Goal: Check status: Check status

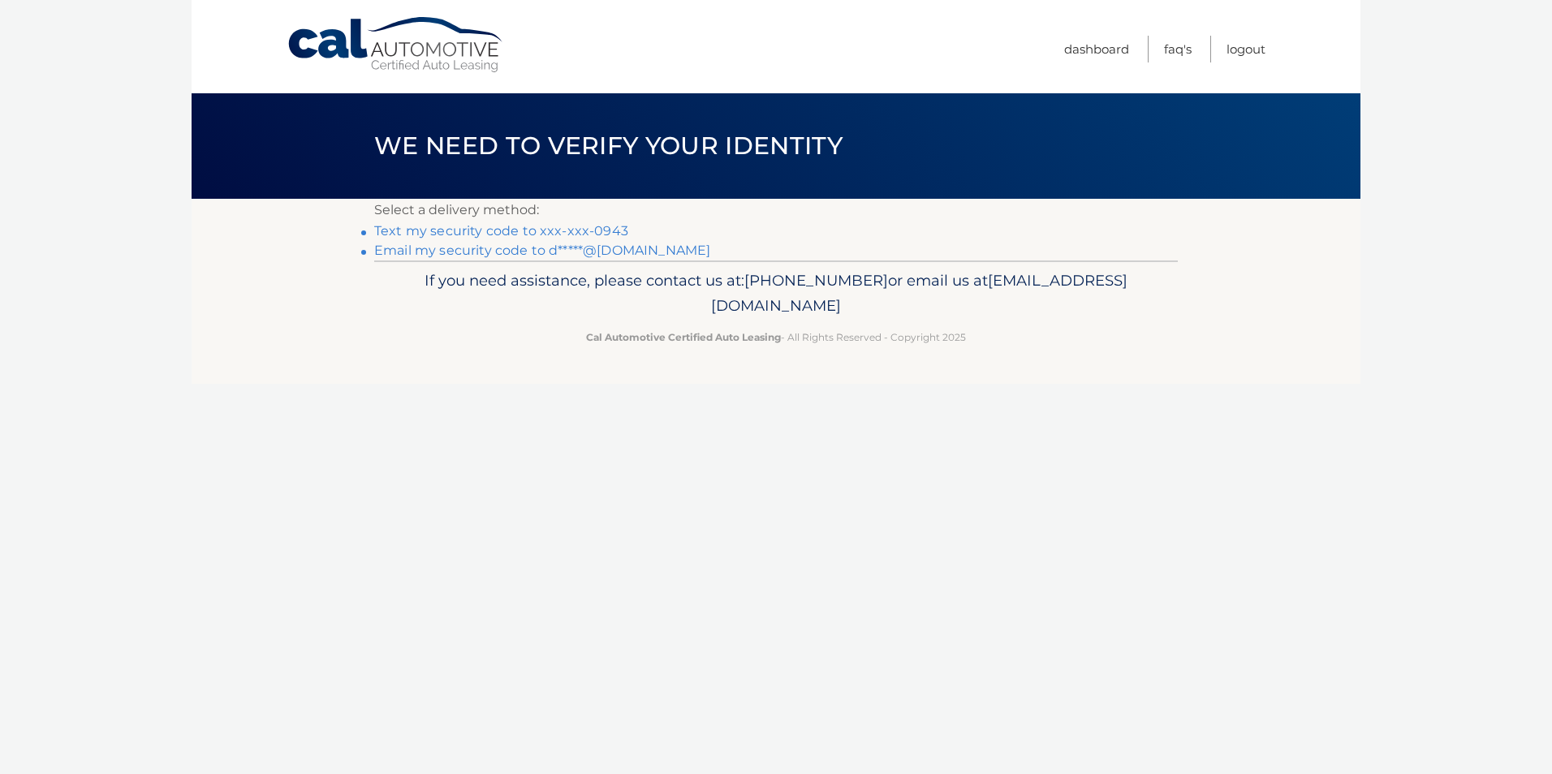
click at [526, 233] on link "Text my security code to xxx-xxx-0943" at bounding box center [501, 230] width 254 height 15
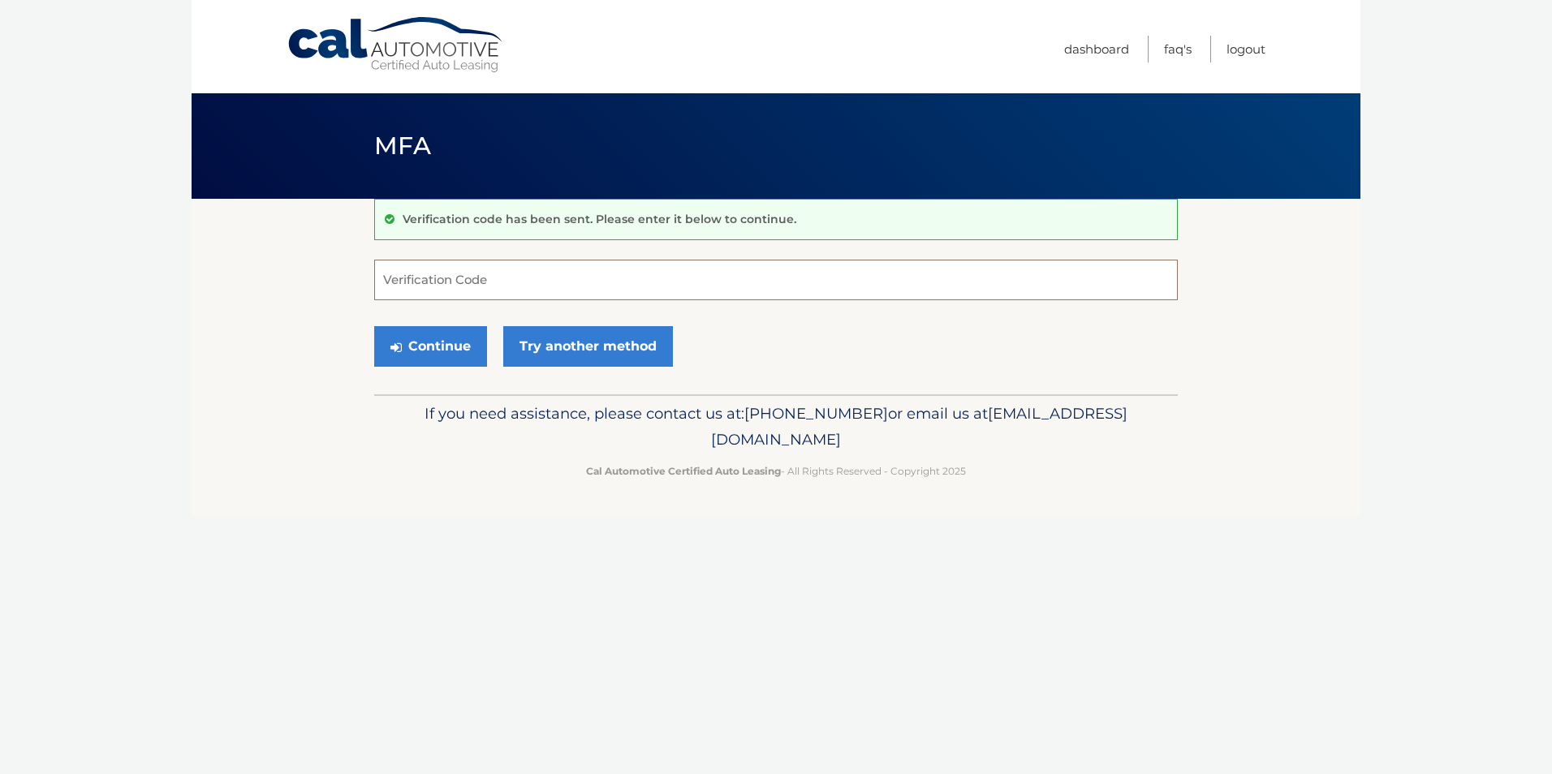
click at [523, 280] on input "Verification Code" at bounding box center [775, 280] width 803 height 41
type input "121635"
click at [374, 326] on button "Continue" at bounding box center [430, 346] width 113 height 41
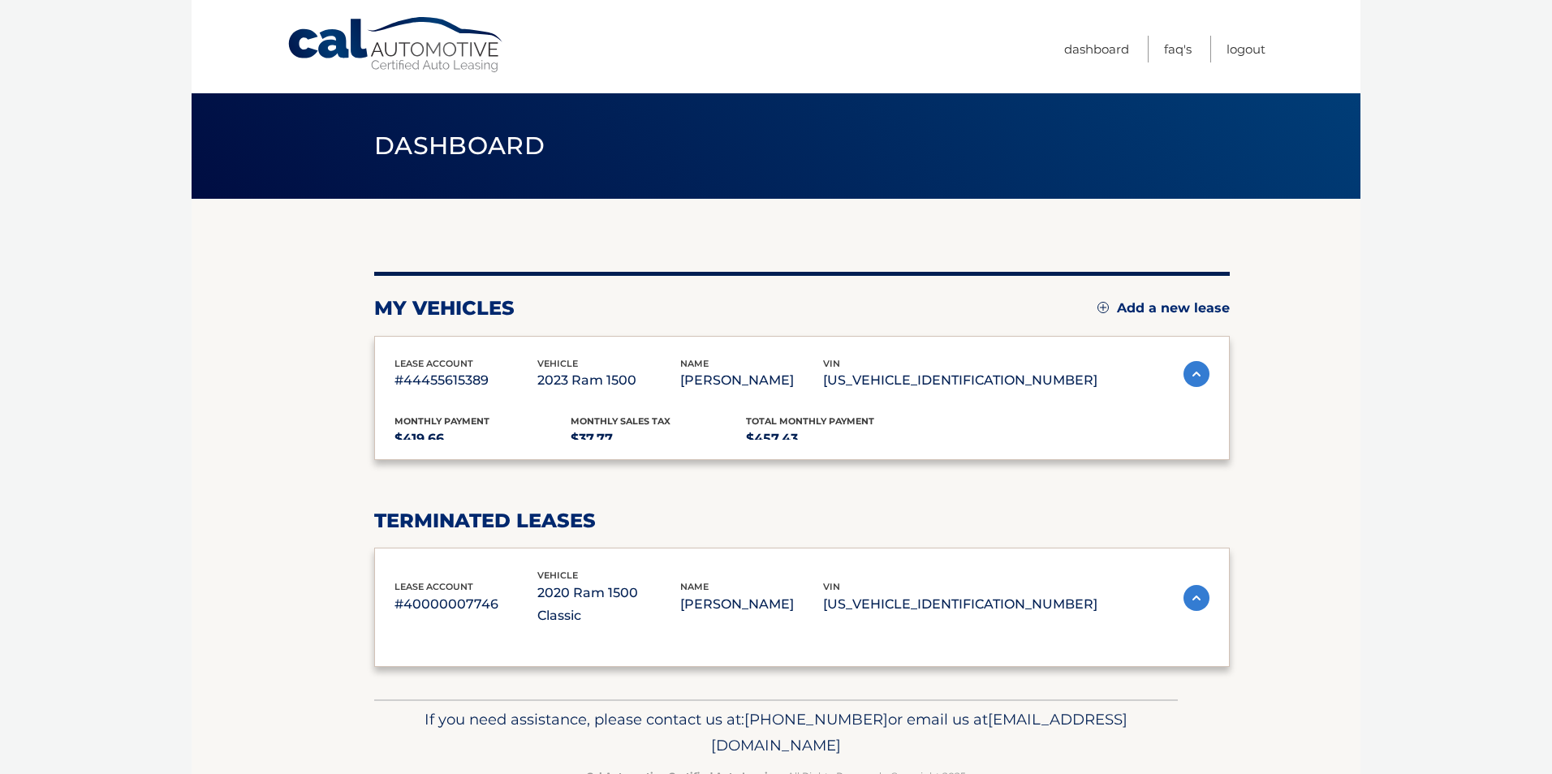
click at [476, 339] on div "lease account #44455615389 vehicle 2023 Ram 1500 name [PERSON_NAME] vin [US_VEH…" at bounding box center [801, 398] width 855 height 124
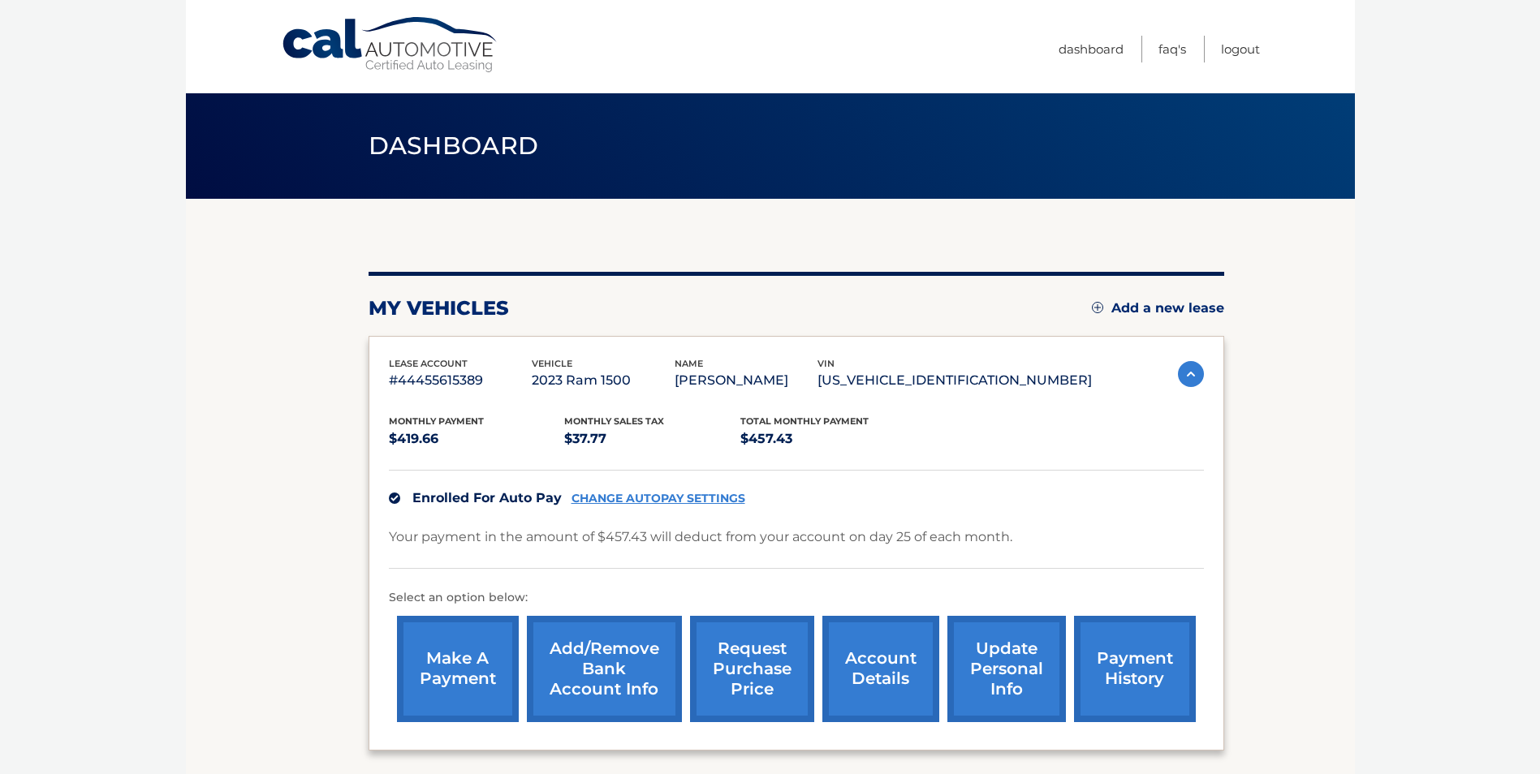
click at [1113, 672] on link "payment history" at bounding box center [1135, 669] width 122 height 106
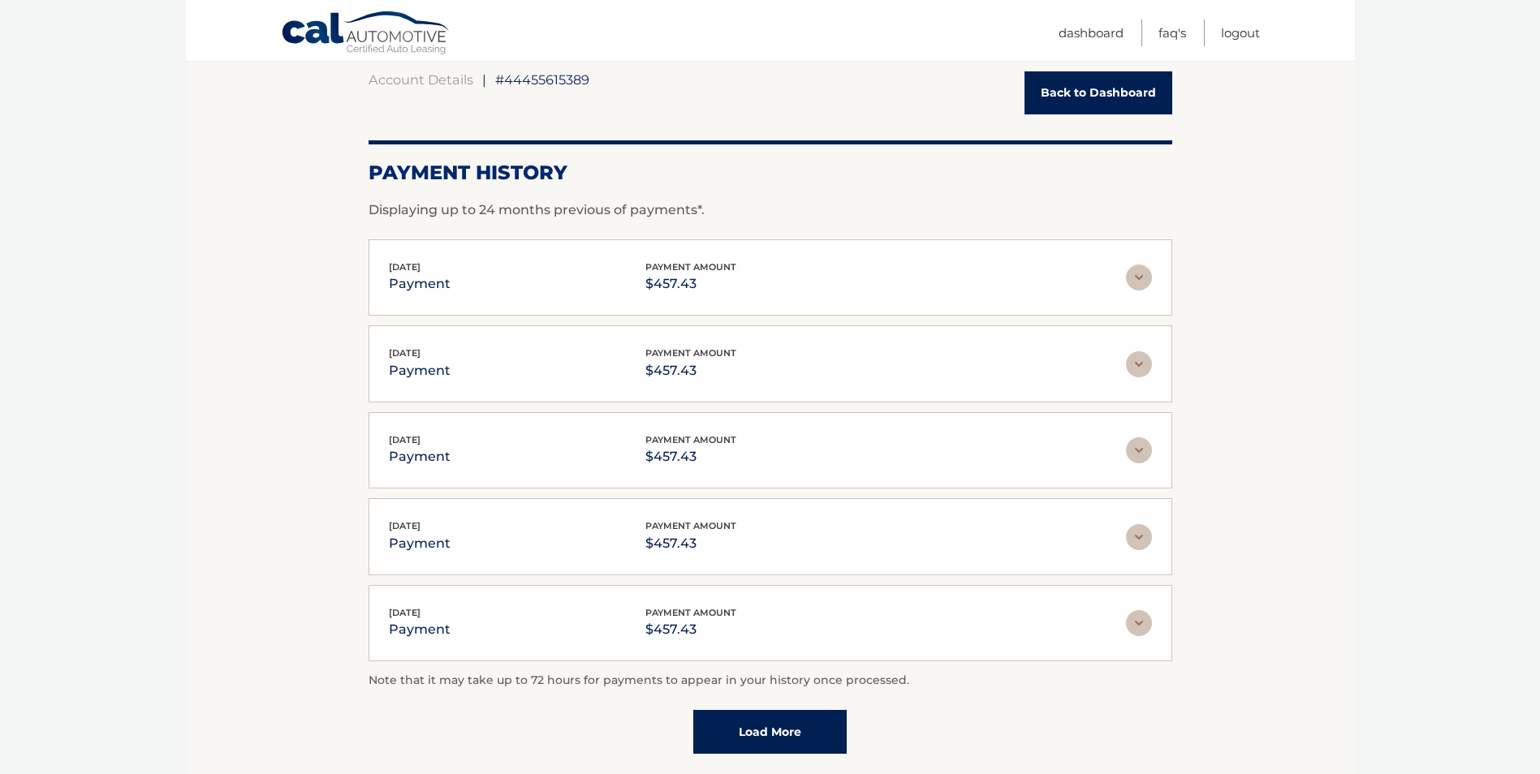
scroll to position [292, 0]
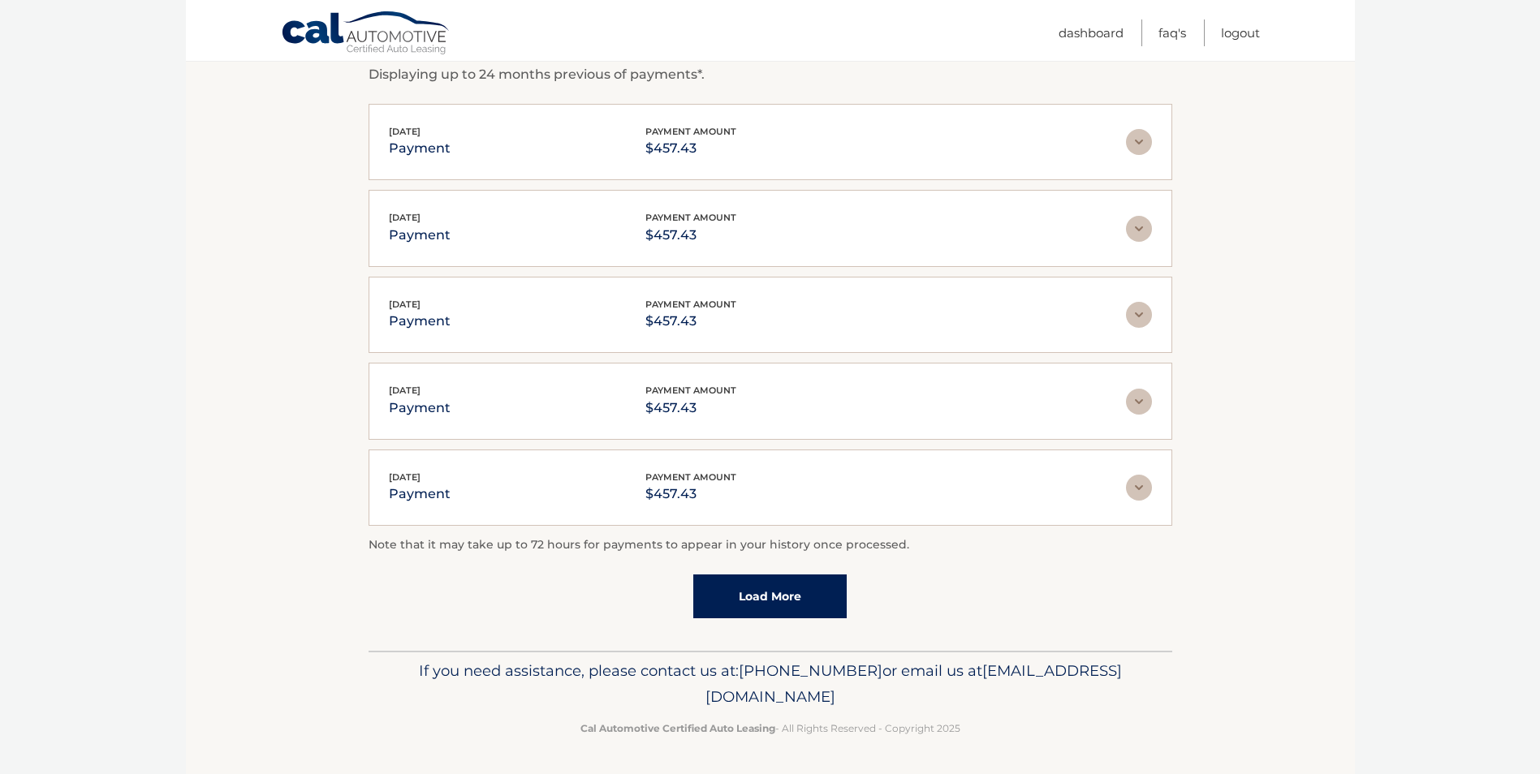
click at [804, 611] on link "Load More" at bounding box center [769, 597] width 153 height 44
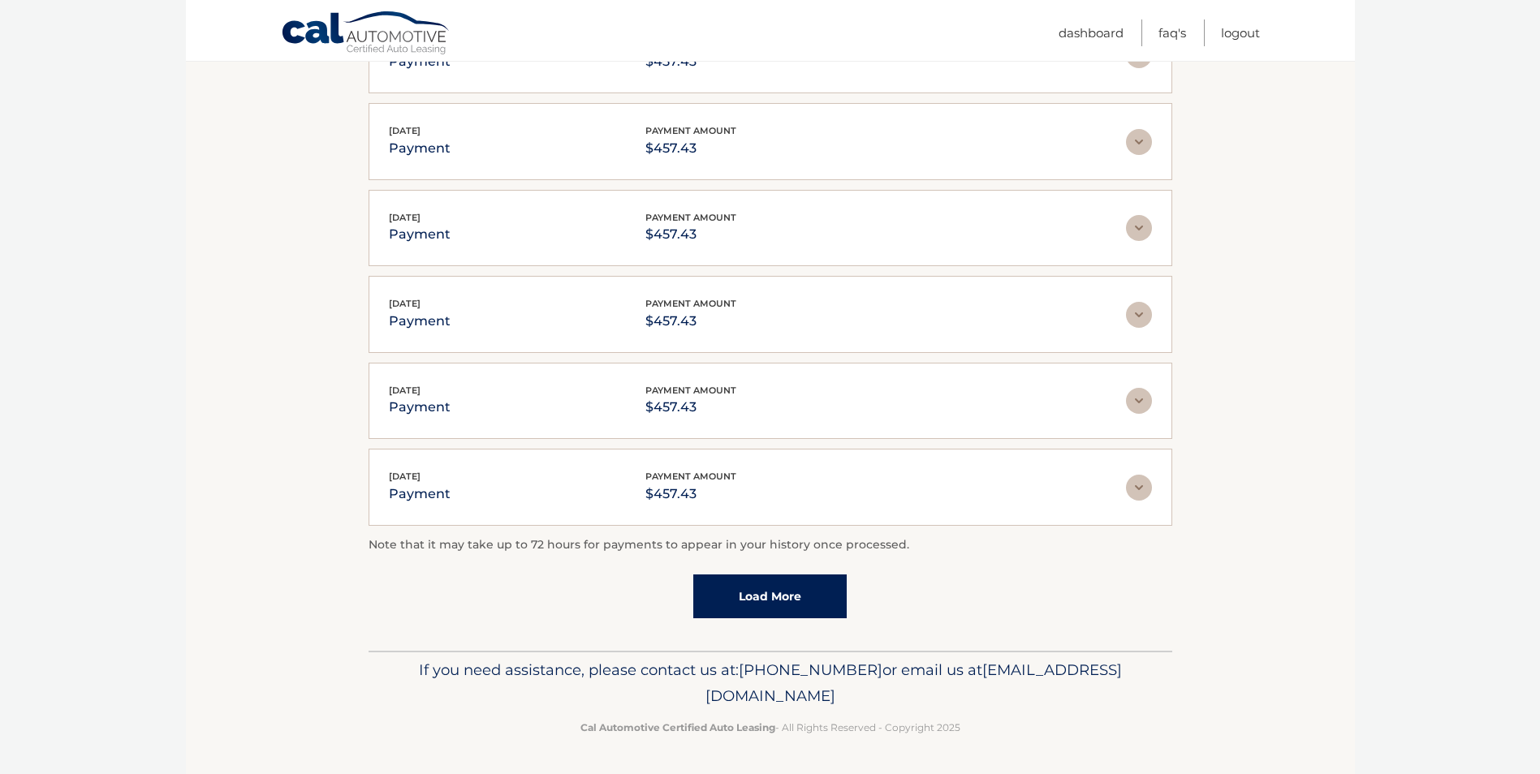
click at [796, 614] on link "Load More" at bounding box center [769, 597] width 153 height 44
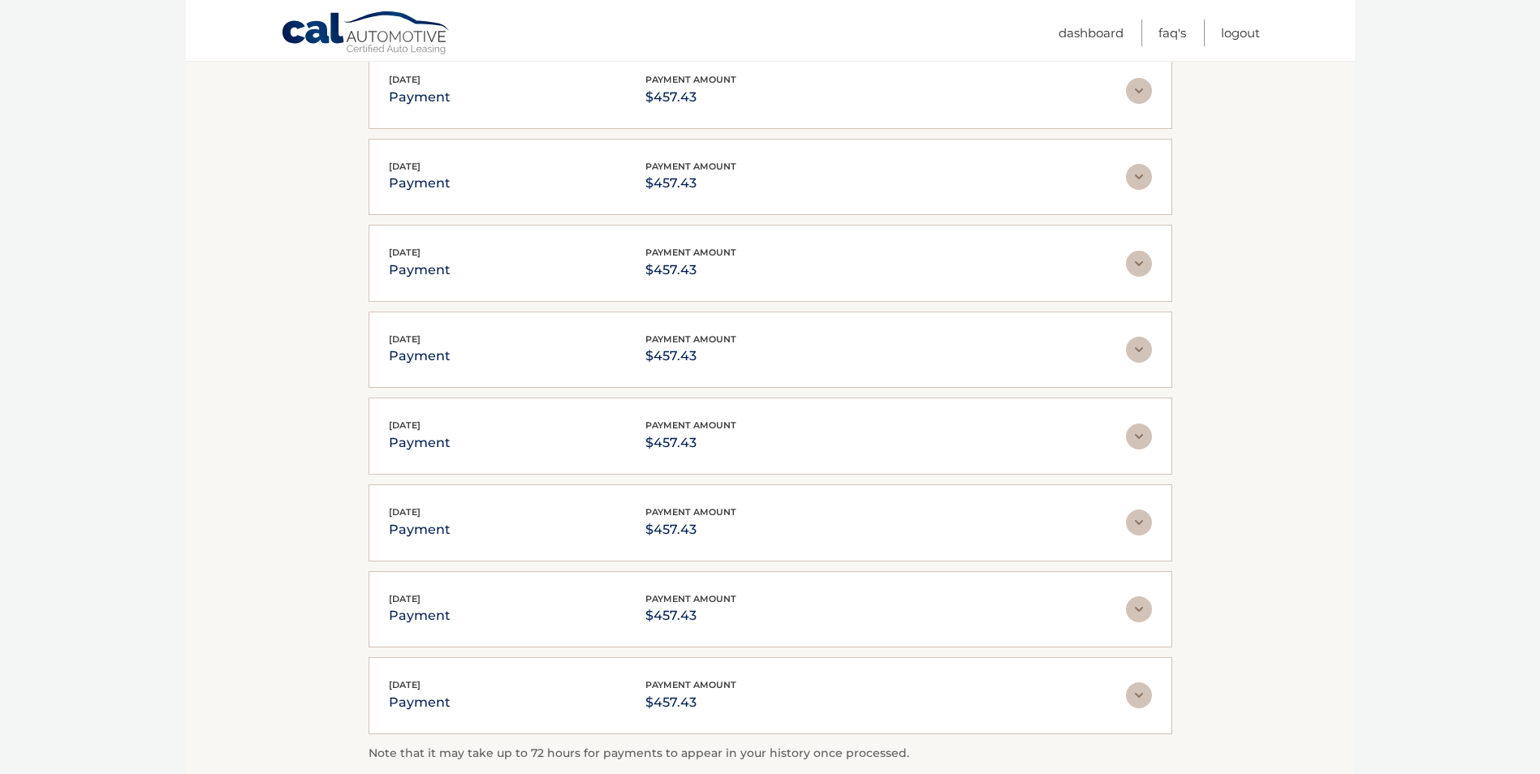
scroll to position [811, 0]
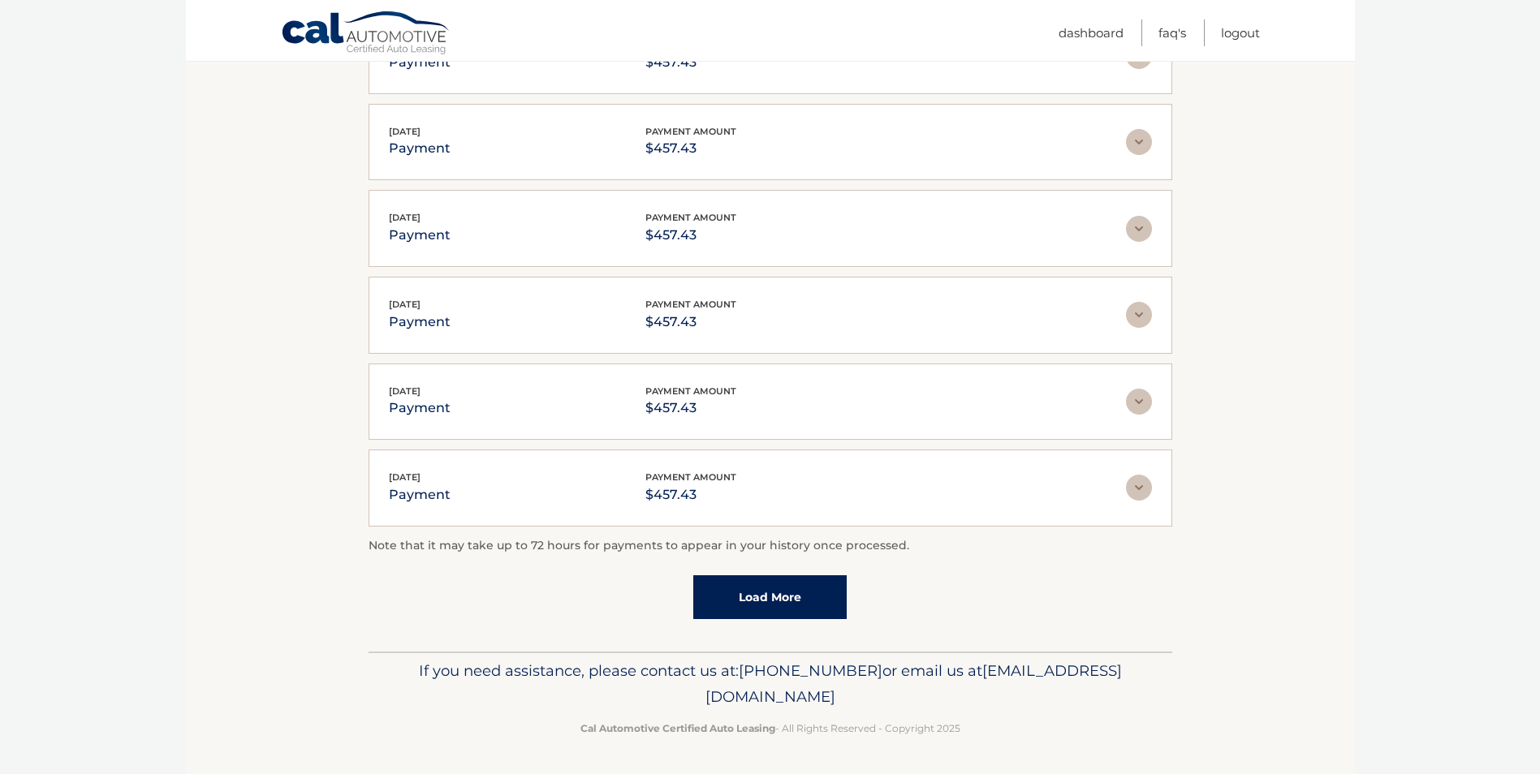
click at [791, 610] on link "Load More" at bounding box center [769, 597] width 153 height 44
click at [792, 604] on link "Load More" at bounding box center [769, 597] width 153 height 44
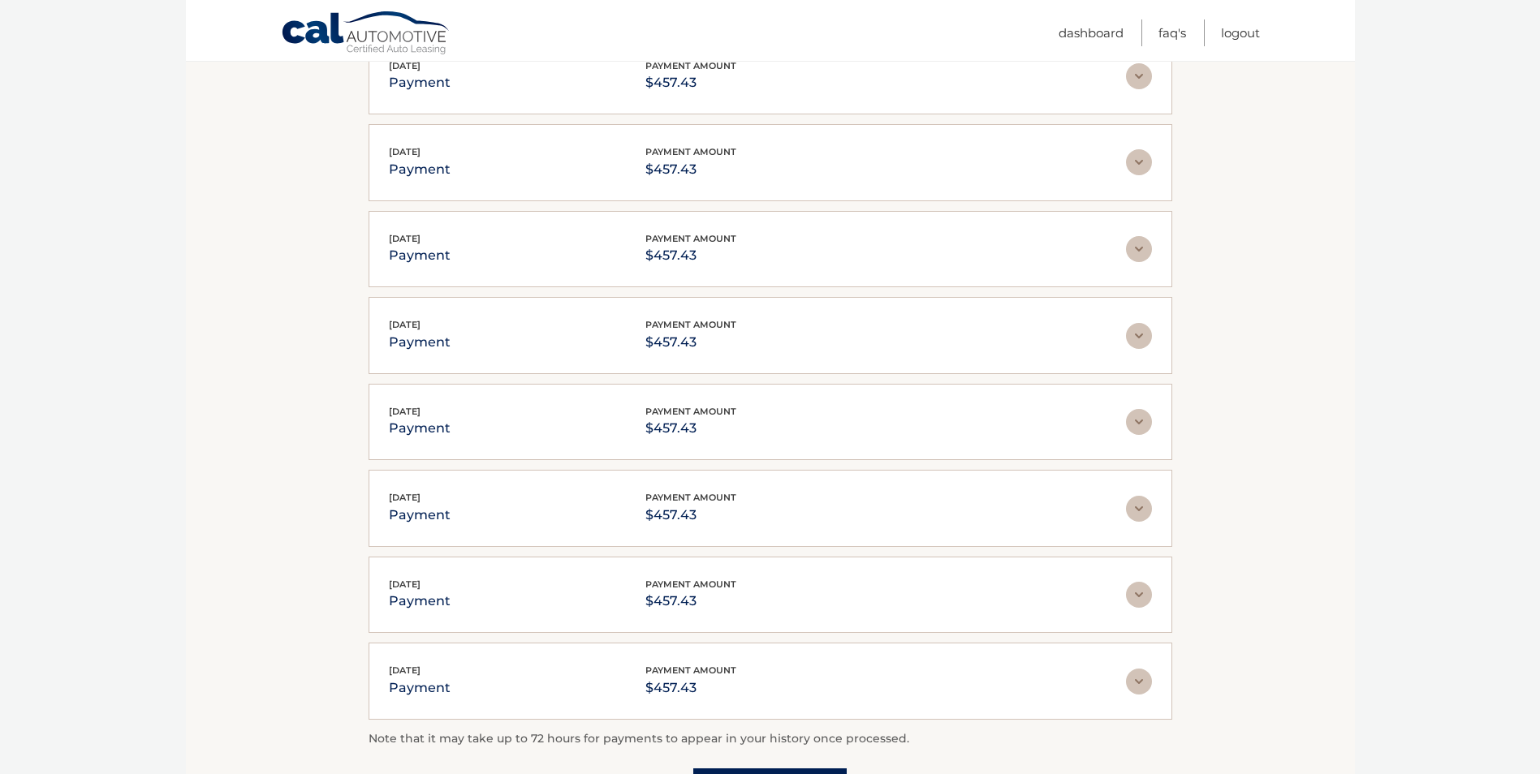
scroll to position [1676, 0]
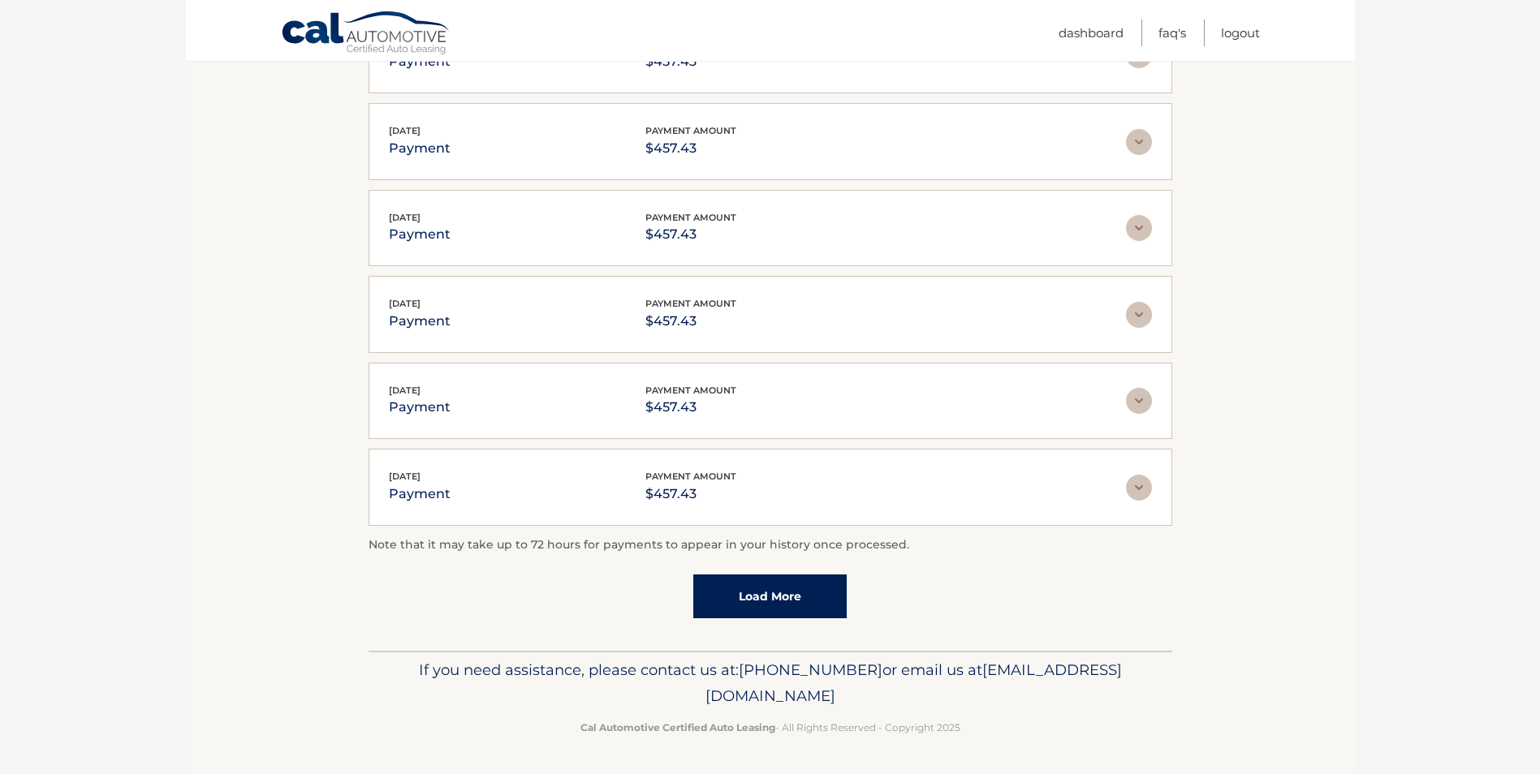
click at [792, 604] on link "Load More" at bounding box center [769, 597] width 153 height 44
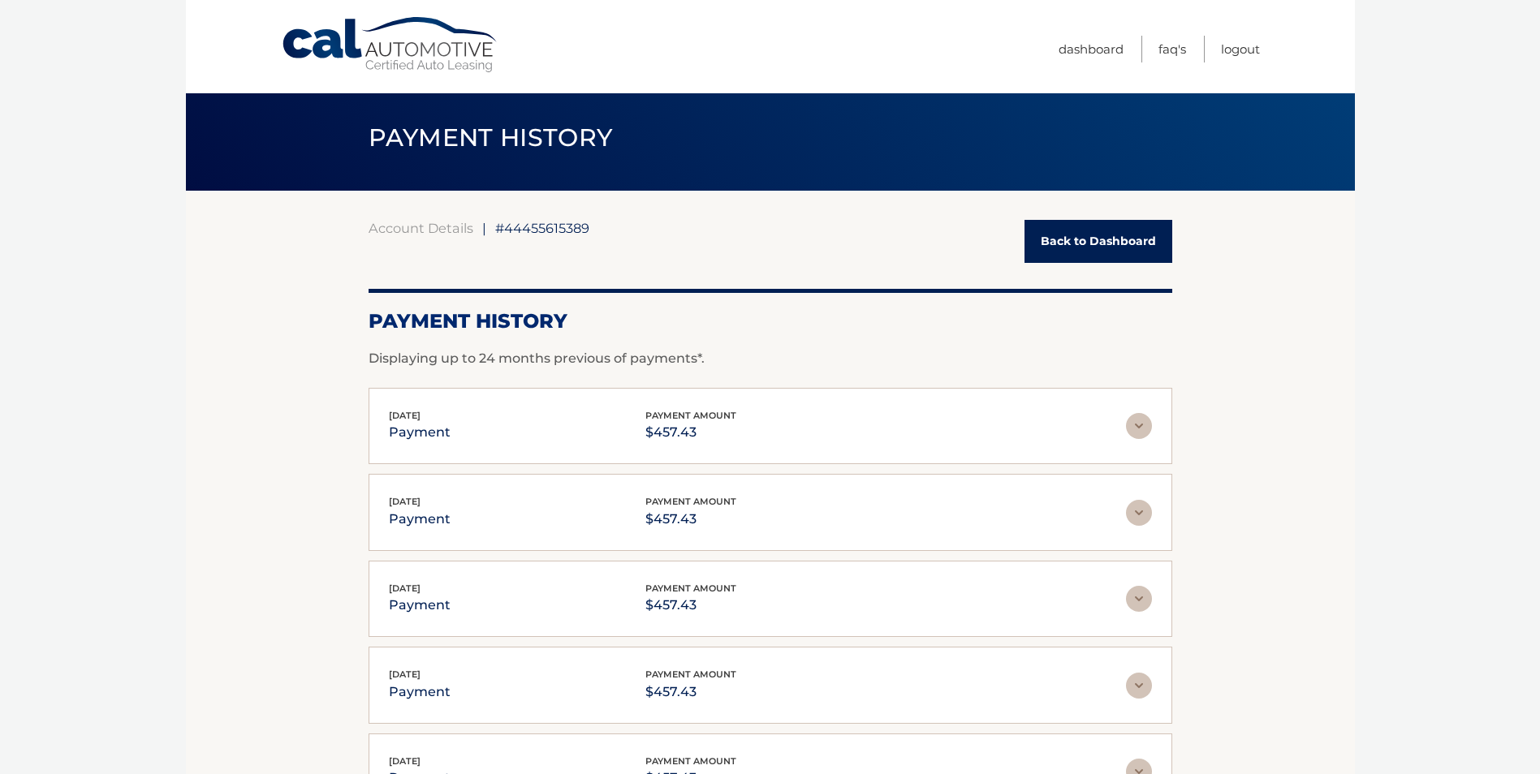
scroll to position [0, 0]
